Goal: Check status

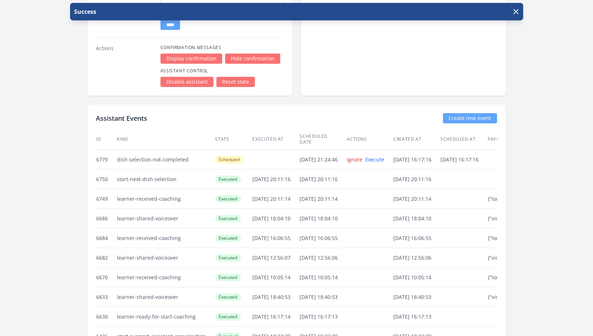
scroll to position [1411, 0]
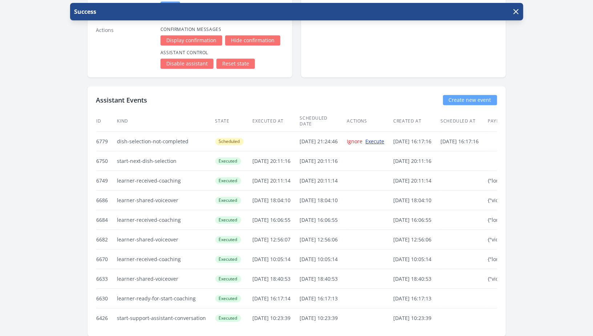
click at [385, 138] on link "Execute" at bounding box center [375, 141] width 19 height 7
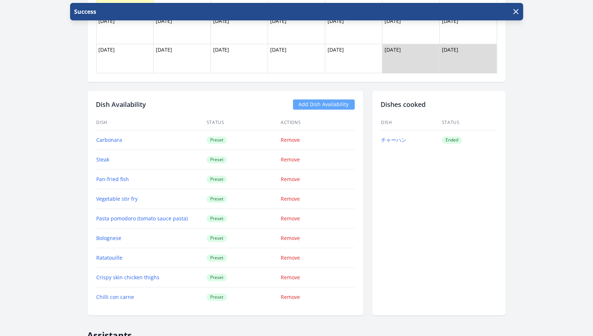
scroll to position [844, 0]
